Goal: Find specific page/section: Find specific page/section

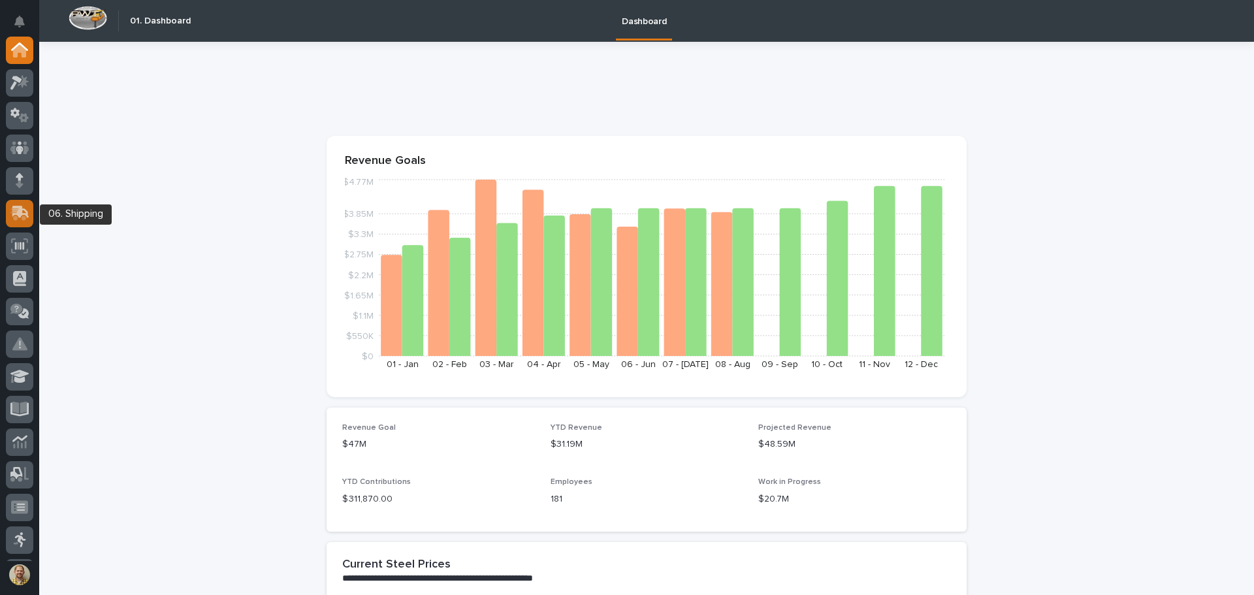
click at [10, 218] on icon at bounding box center [19, 213] width 19 height 15
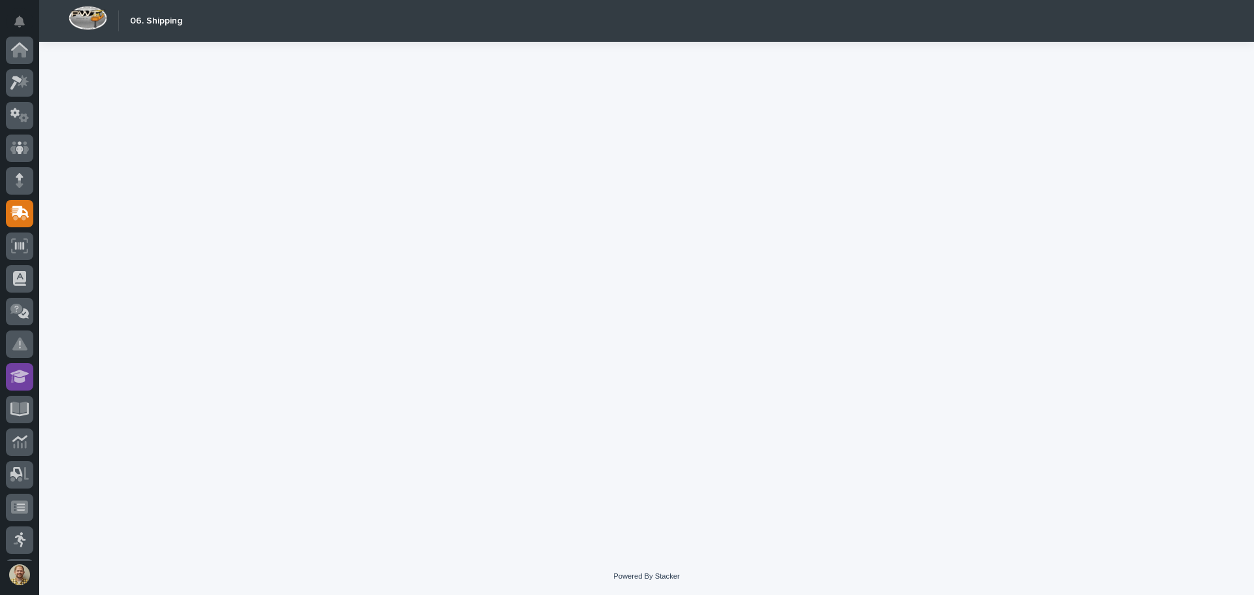
scroll to position [161, 0]
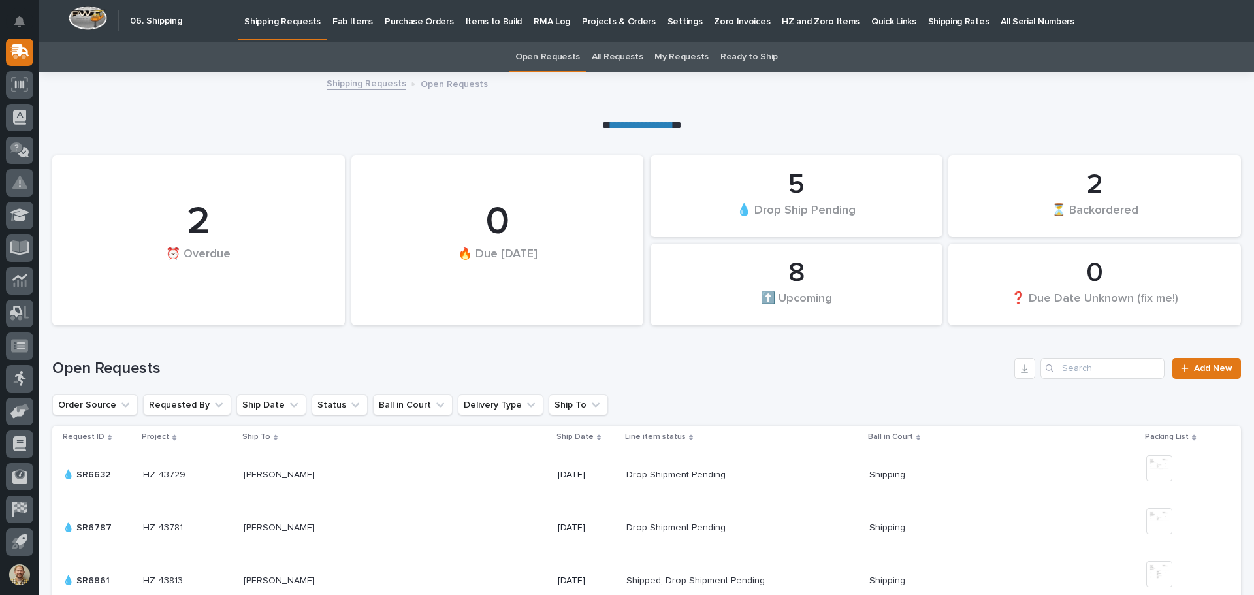
click at [475, 20] on p "Items to Build" at bounding box center [494, 13] width 57 height 27
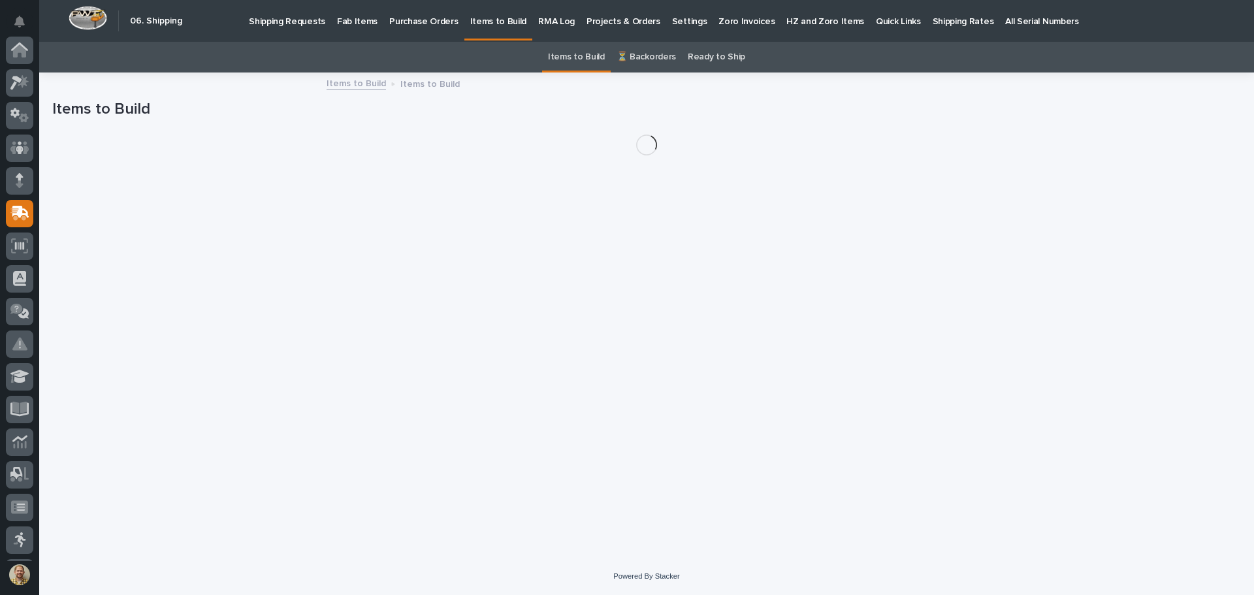
scroll to position [161, 0]
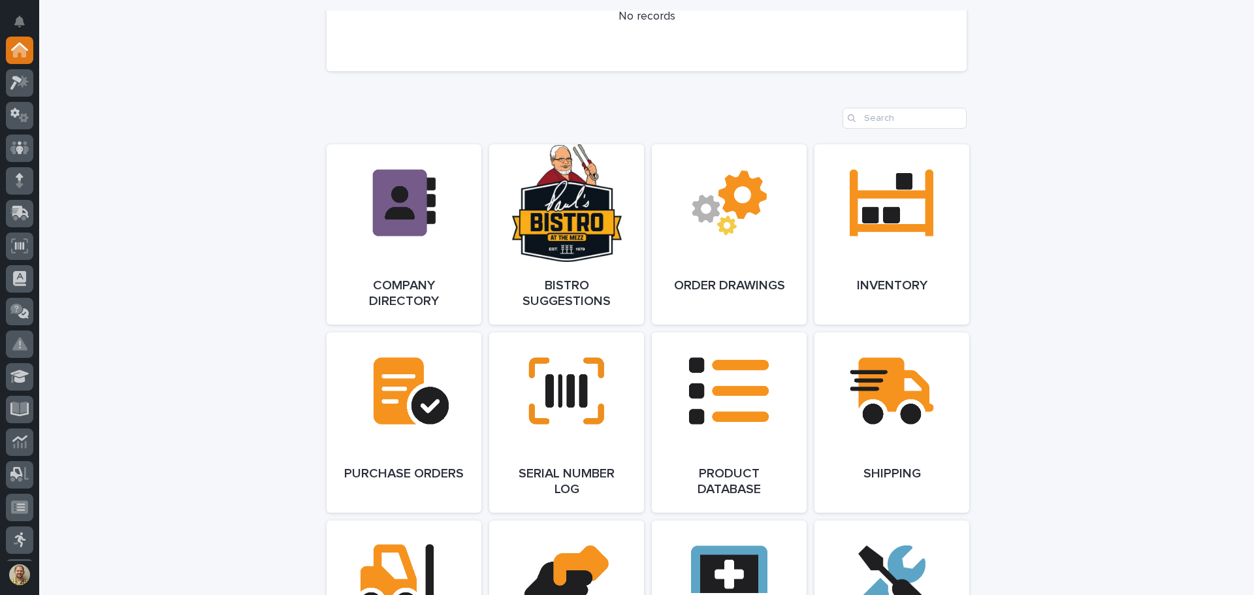
scroll to position [828, 0]
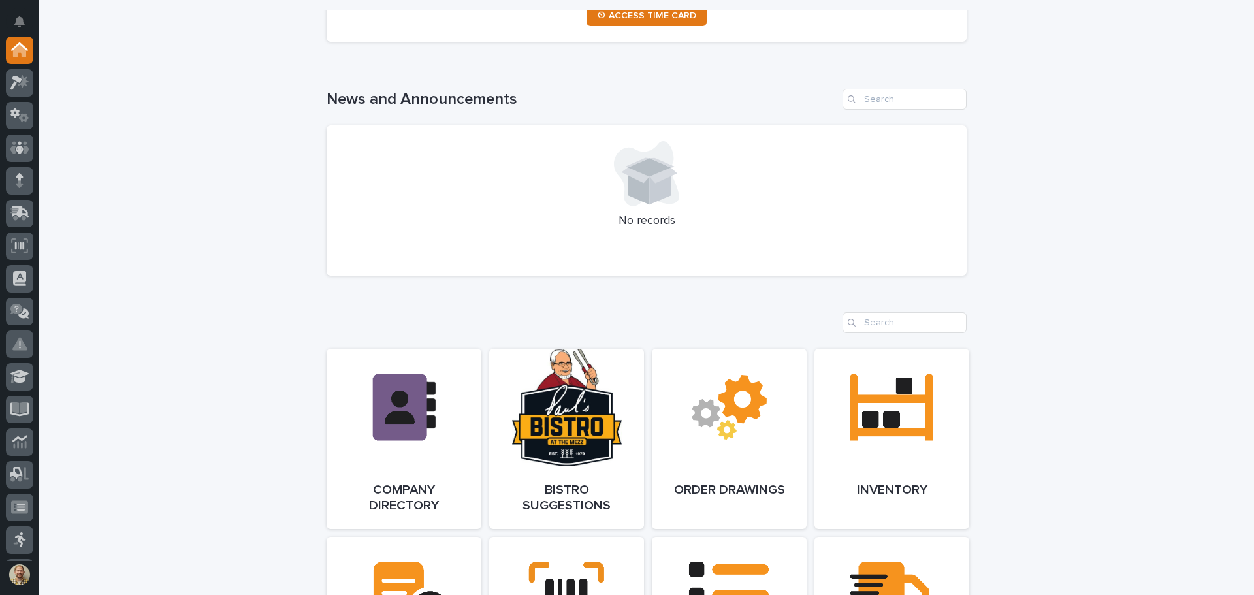
click at [1048, 276] on div "**********" at bounding box center [646, 433] width 1215 height 2439
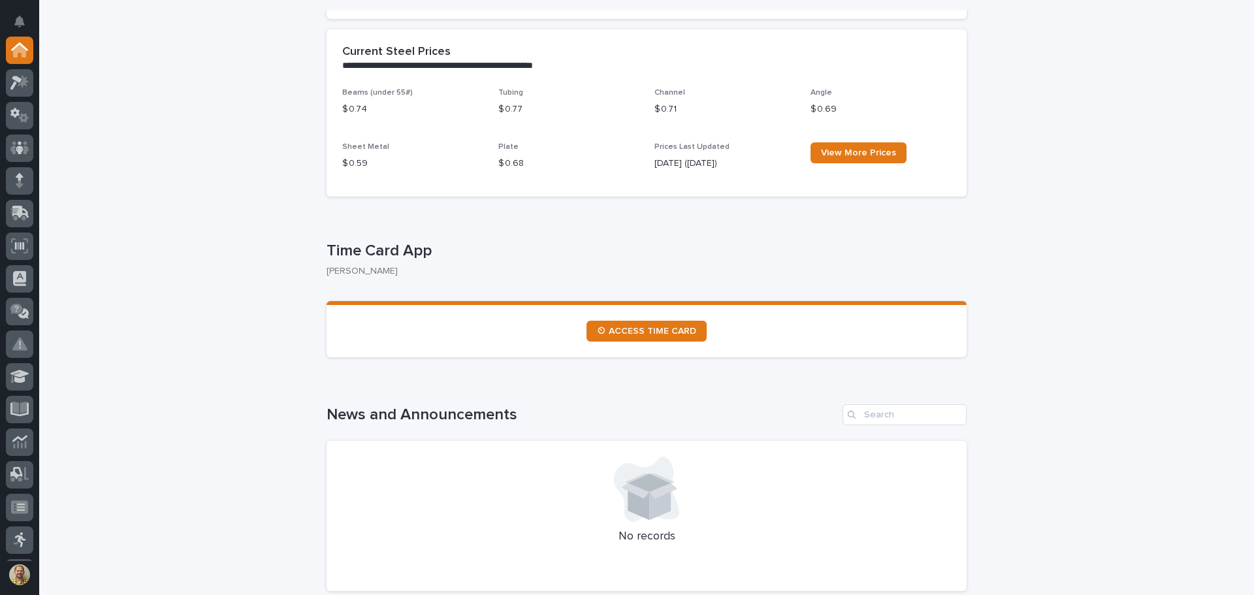
scroll to position [502, 0]
